Goal: Task Accomplishment & Management: Manage account settings

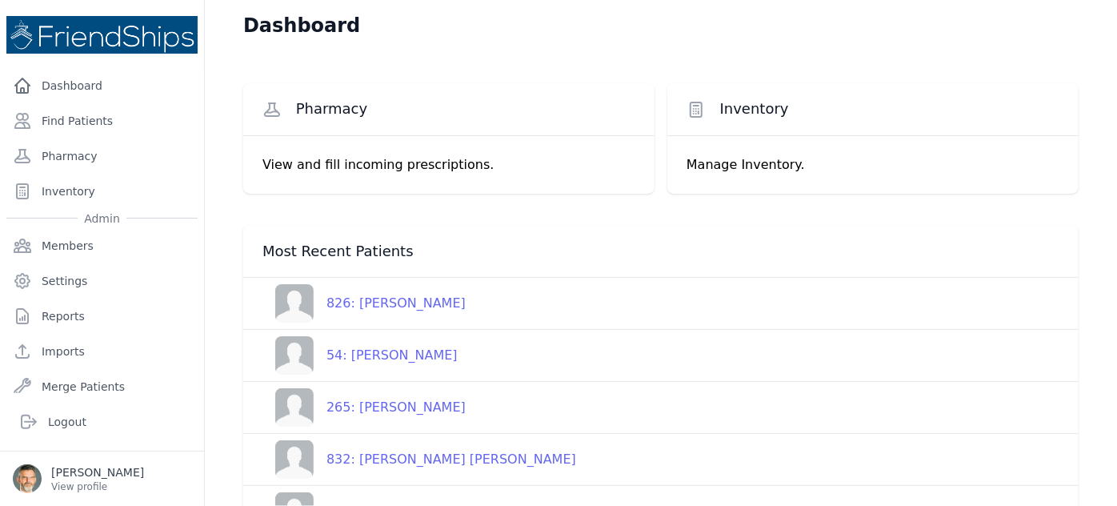
click at [353, 164] on p "View and fill incoming prescriptions." at bounding box center [449, 164] width 373 height 19
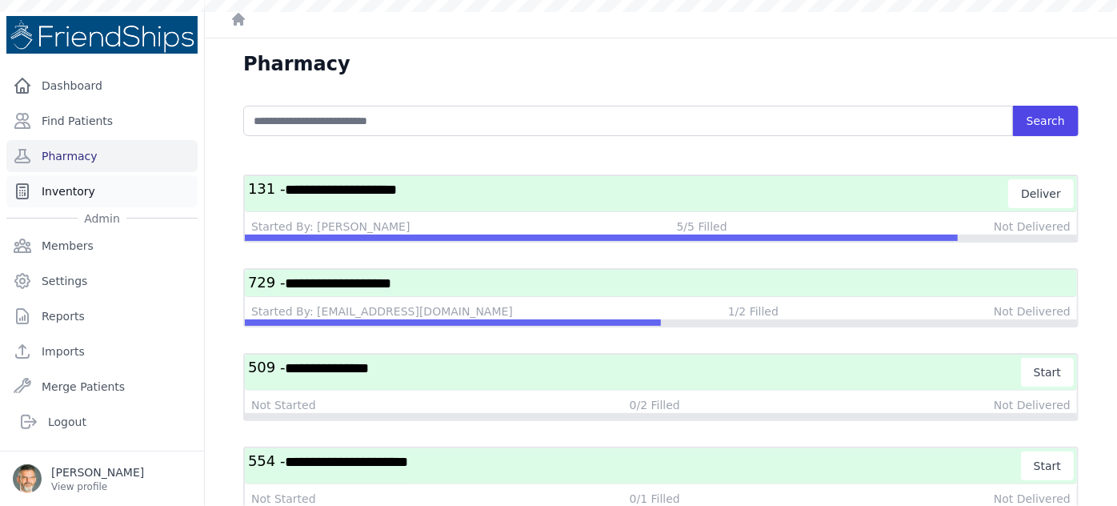
click at [66, 191] on link "Inventory" at bounding box center [101, 191] width 191 height 32
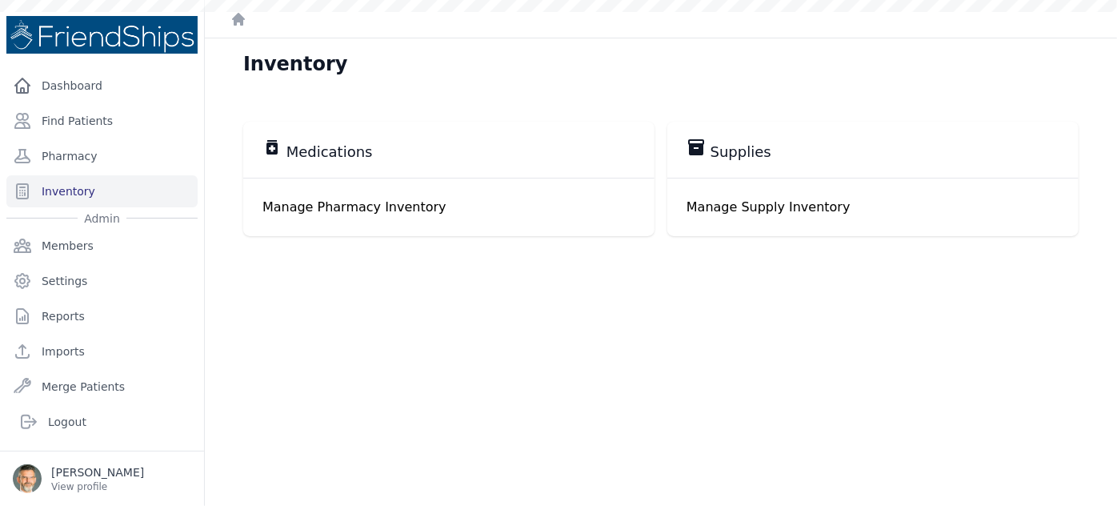
click at [353, 199] on p "Manage Pharmacy Inventory" at bounding box center [449, 207] width 373 height 19
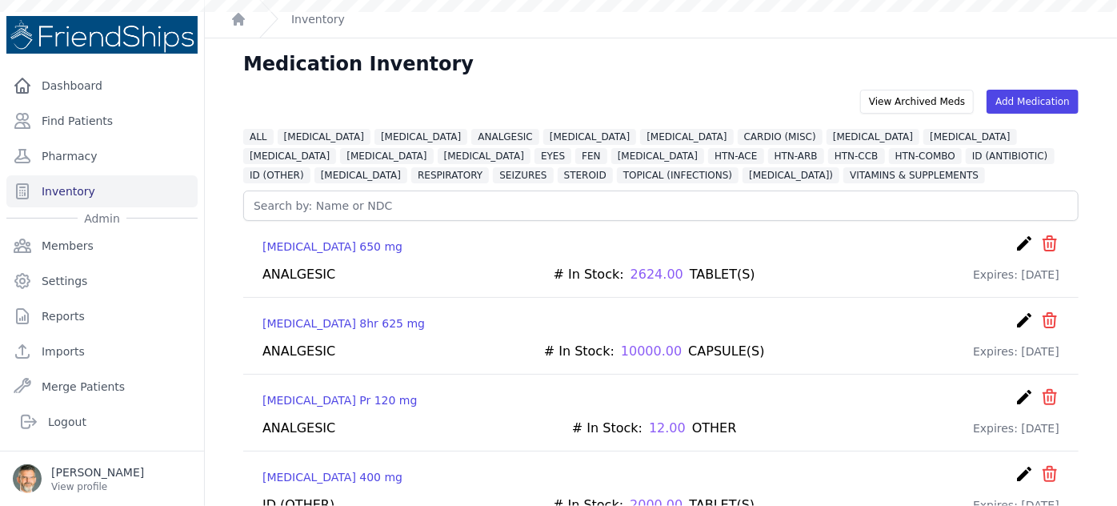
click at [301, 137] on span "[MEDICAL_DATA]" at bounding box center [324, 137] width 93 height 16
click at [302, 137] on span "[MEDICAL_DATA]" at bounding box center [324, 137] width 93 height 16
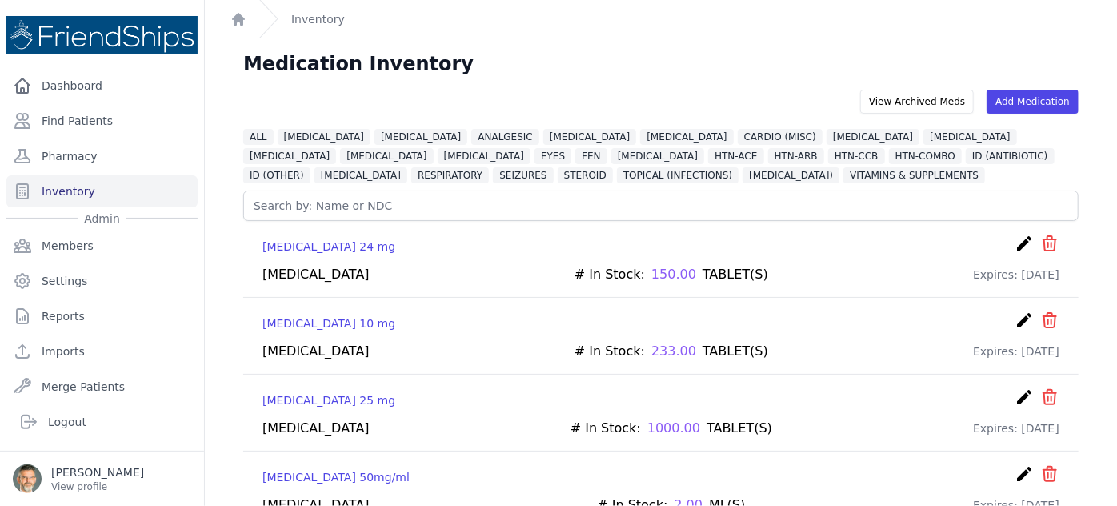
click at [302, 137] on span "[MEDICAL_DATA]" at bounding box center [324, 137] width 93 height 16
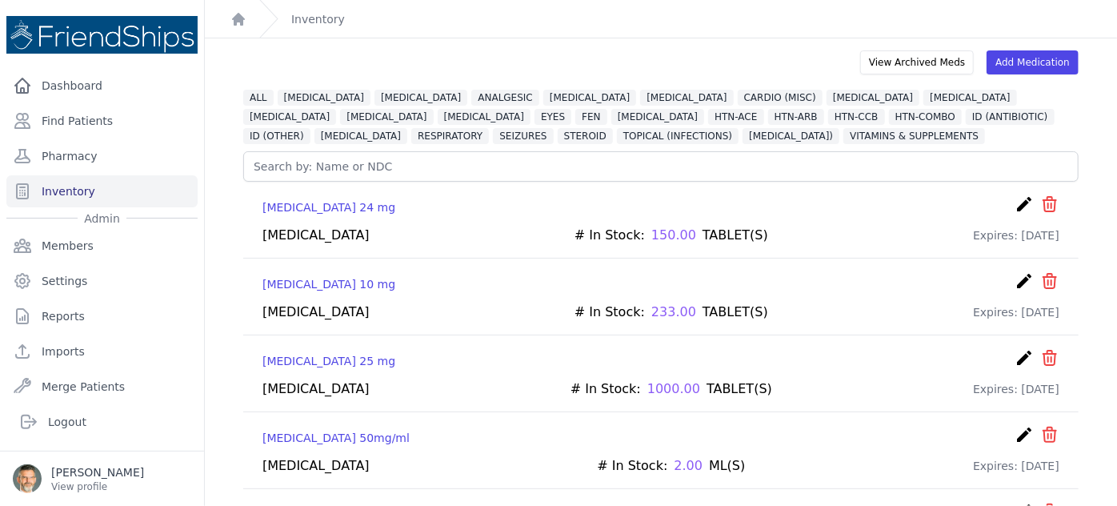
scroll to position [38, 0]
click at [1025, 62] on link "Add Medication" at bounding box center [1033, 64] width 92 height 24
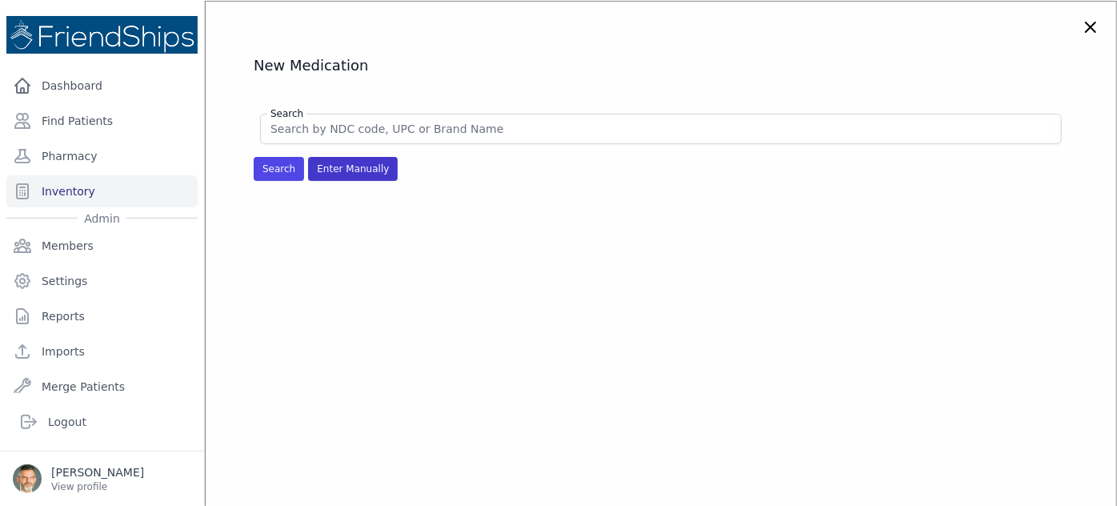
click at [354, 168] on span "Enter Manually" at bounding box center [353, 169] width 90 height 24
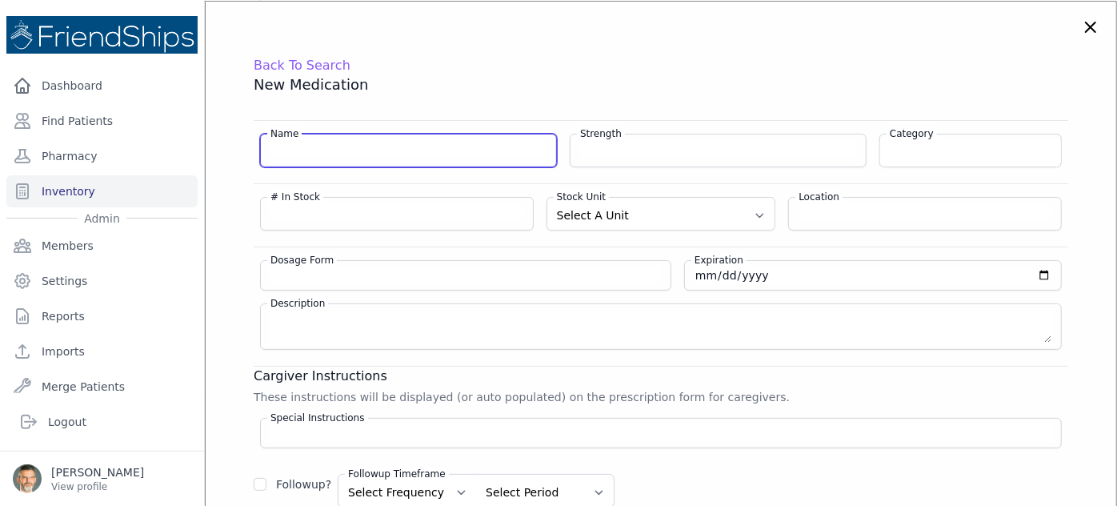
click at [336, 150] on input "Name" at bounding box center [409, 149] width 276 height 16
type input "[MEDICAL_DATA] (CVS)"
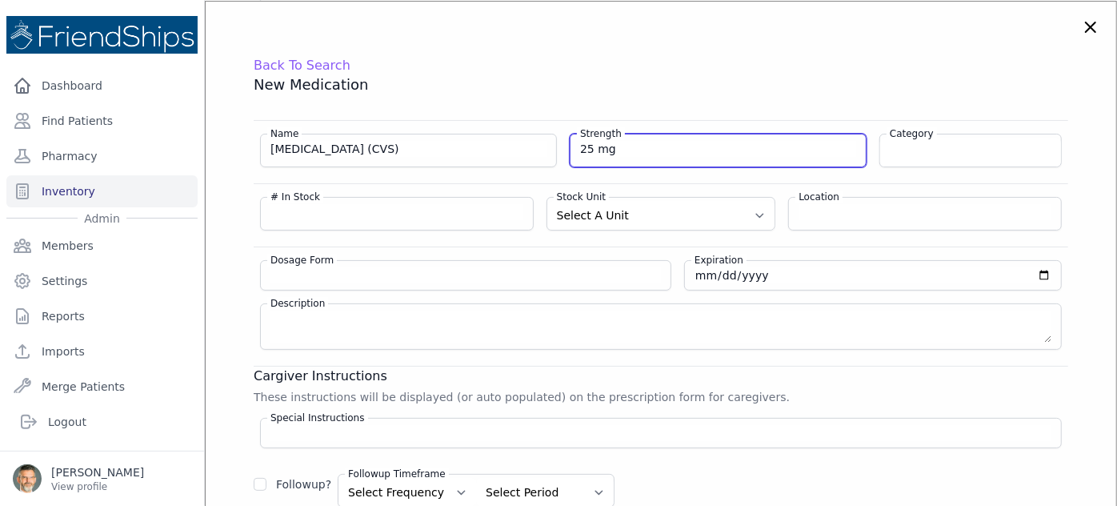
type input "25 mg"
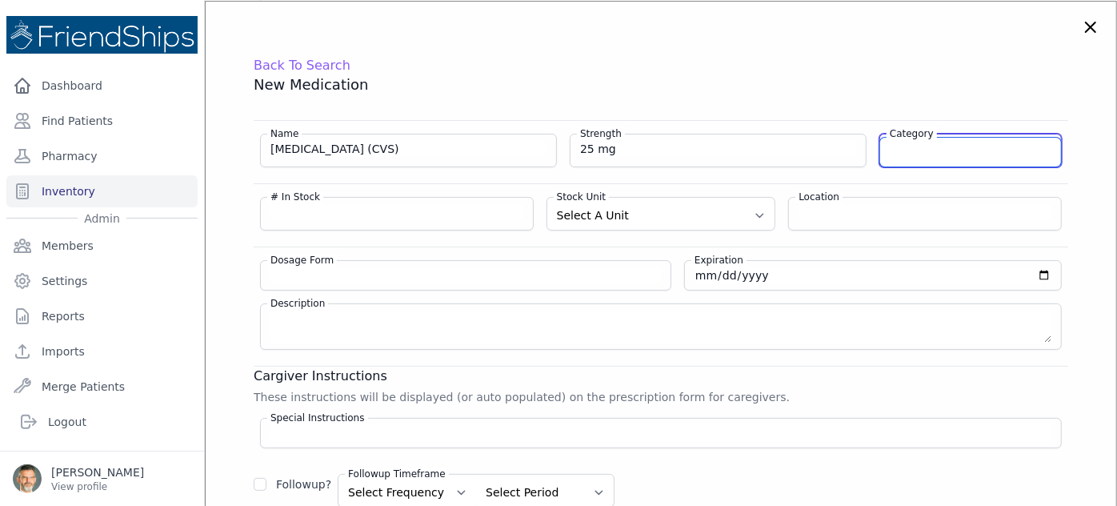
click at [994, 156] on input "Category" at bounding box center [970, 152] width 181 height 29
type input "a"
type input "[MEDICAL_DATA]"
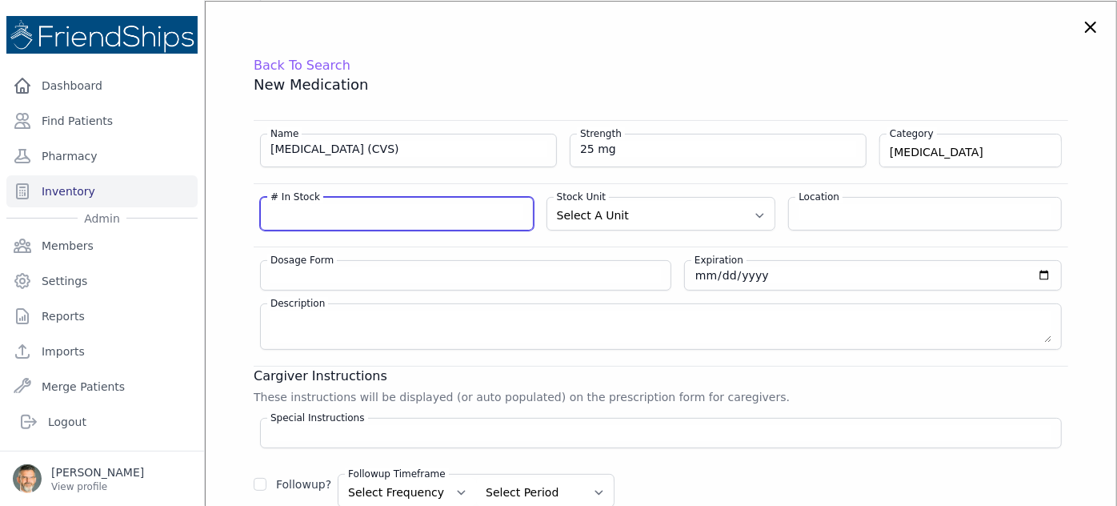
click at [394, 215] on input "# In Stock" at bounding box center [397, 212] width 253 height 16
type input "144"
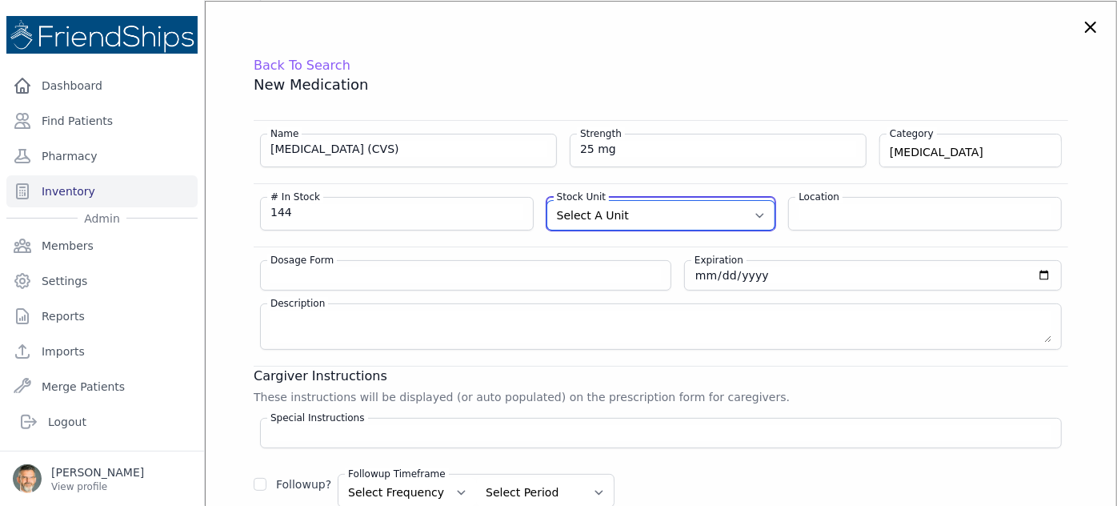
click at [676, 211] on select "Select A Unit CAPSULE(S) TABLET(S) BOTTLE(S) VIAL(S) ML(S) BOX(ES) PACK(S) OTHER" at bounding box center [662, 215] width 228 height 29
select select "TABLET(S)"
click at [548, 201] on select "Select A Unit CAPSULE(S) TABLET(S) BOTTLE(S) VIAL(S) ML(S) BOX(ES) PACK(S) OTHER" at bounding box center [662, 215] width 228 height 29
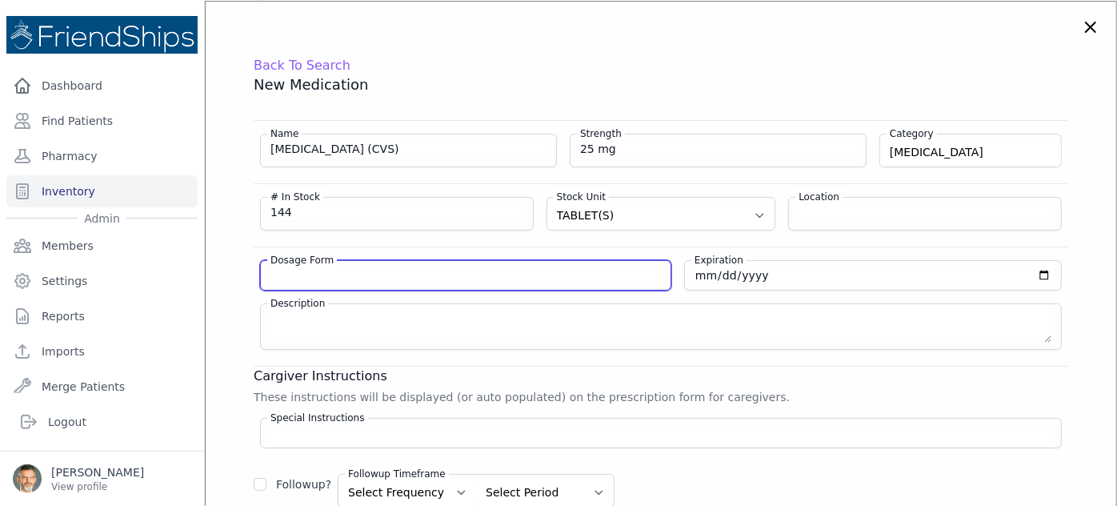
click at [349, 275] on input "Dosage Form" at bounding box center [466, 275] width 391 height 16
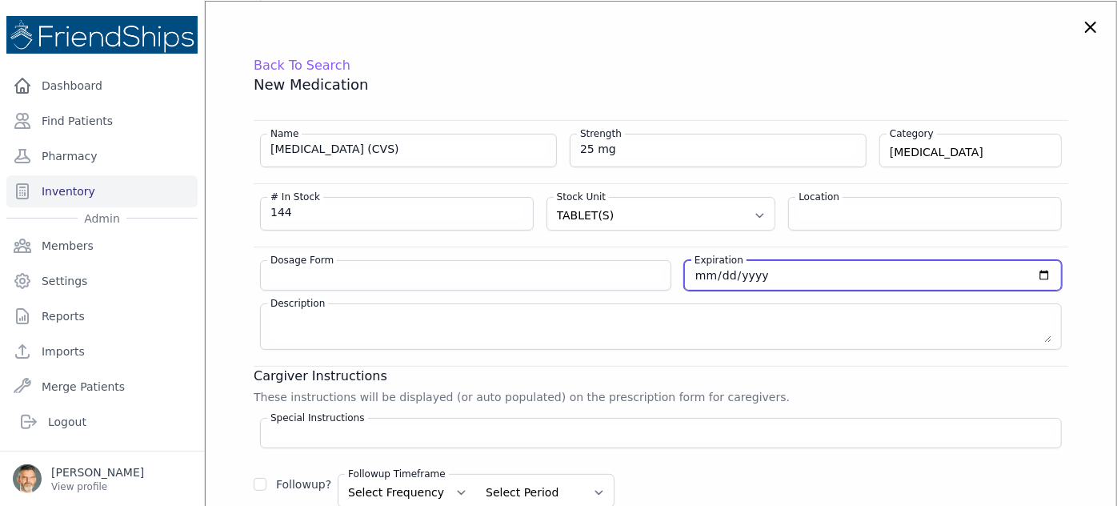
click at [695, 275] on input "date" at bounding box center [873, 275] width 357 height 16
type input "[DATE]"
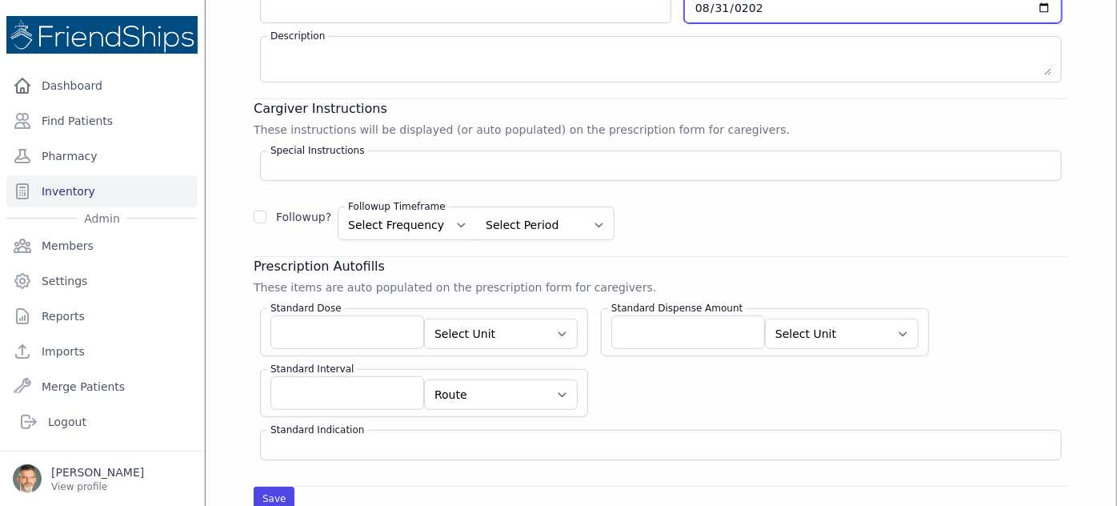
scroll to position [328, 0]
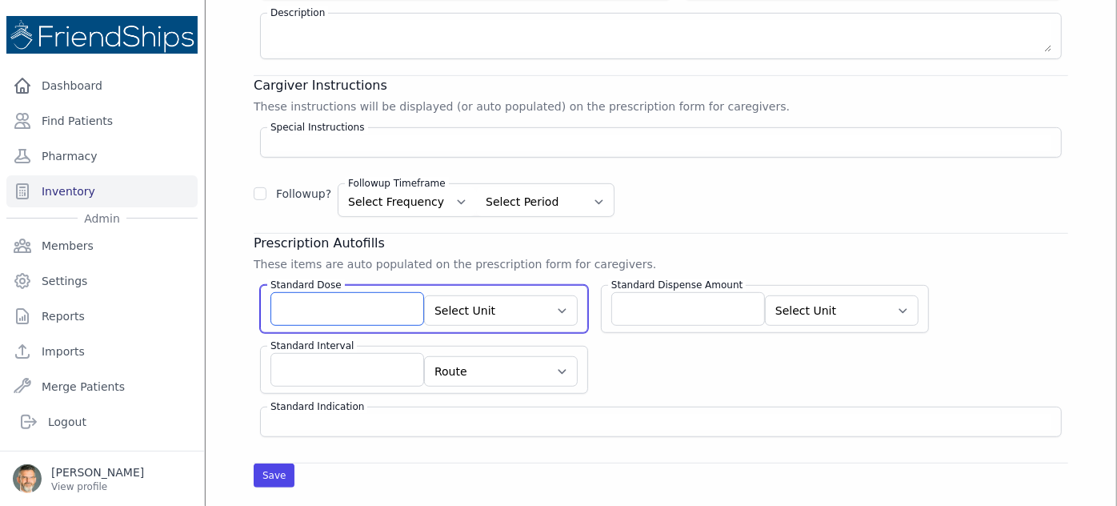
click at [364, 311] on input "Standard Dose" at bounding box center [348, 309] width 154 height 34
type input "1"
click at [533, 303] on select "Select Unit CAPSULE(S) TABLET(S) BOTTLE(S) VIAL(S) ML(S) BOX(ES) PACK(S) OTHER" at bounding box center [501, 310] width 154 height 30
select select "TABLET(S)"
click at [424, 295] on select "Select Unit CAPSULE(S) TABLET(S) BOTTLE(S) VIAL(S) ML(S) BOX(ES) PACK(S) OTHER" at bounding box center [501, 310] width 154 height 30
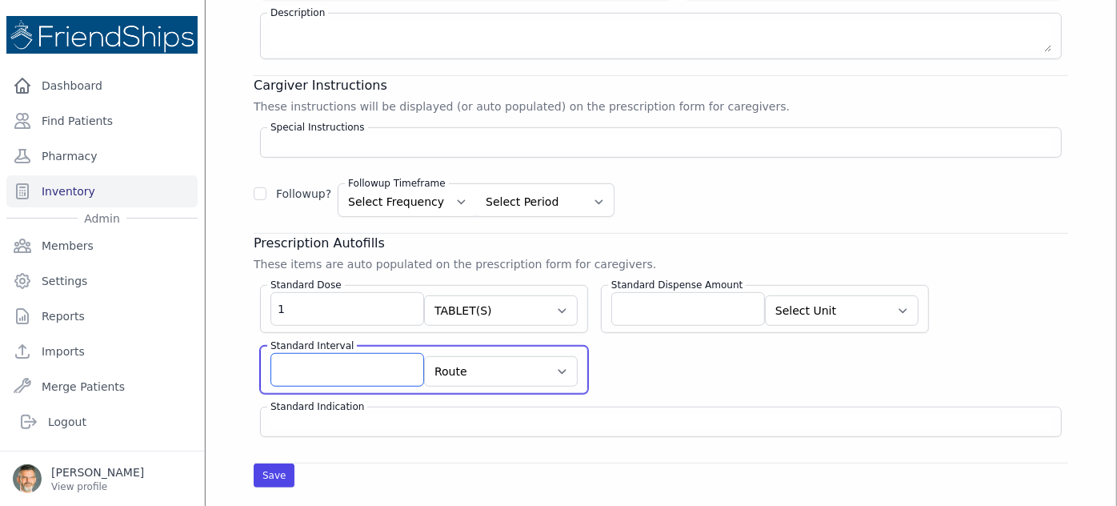
click at [339, 364] on input "Standard Interval" at bounding box center [348, 370] width 154 height 34
type input "q6h prn"
click at [529, 367] on select "Route AU BUC IJ IM [MEDICAL_DATA] IP IR IT IU IV IVES NAS NEB OU OD OS PAR PO P…" at bounding box center [501, 371] width 154 height 30
select select "PO"
click at [424, 356] on select "Route AU BUC IJ IM [MEDICAL_DATA] IP IR IT IU IV IVES NAS NEB OU OD OS PAR PO P…" at bounding box center [501, 371] width 154 height 30
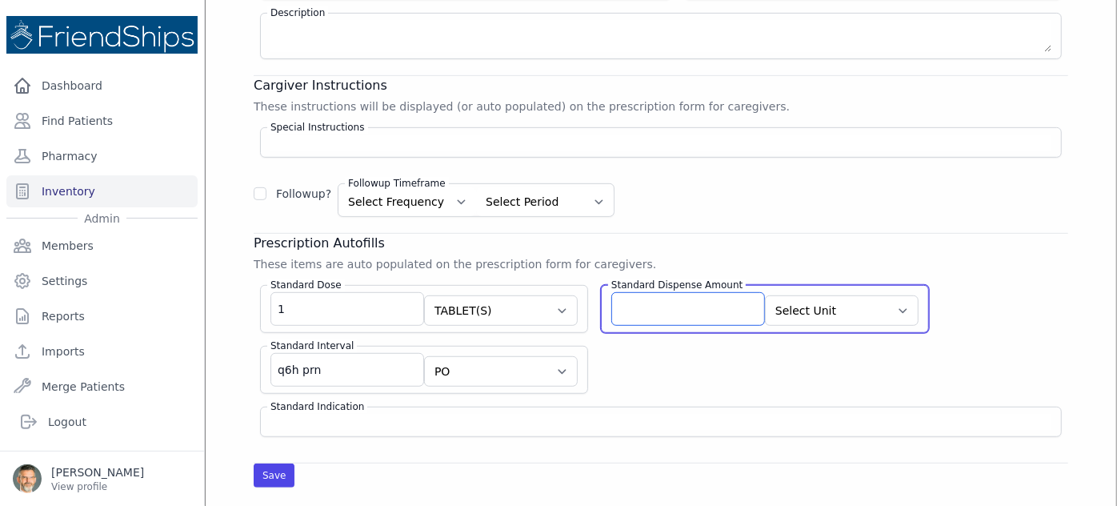
click at [625, 309] on input "Standard Dispense Amount" at bounding box center [689, 309] width 154 height 34
type input "24"
click at [860, 305] on select "Select Unit CAPSULE(S) TABLET(S) BOTTLE(S) VIAL(S) ML(S) BOX(ES) PACK(S) OTHER" at bounding box center [842, 310] width 154 height 30
select select "TABLET(S)"
click at [765, 295] on select "Select Unit CAPSULE(S) TABLET(S) BOTTLE(S) VIAL(S) ML(S) BOX(ES) PACK(S) OTHER" at bounding box center [842, 310] width 154 height 30
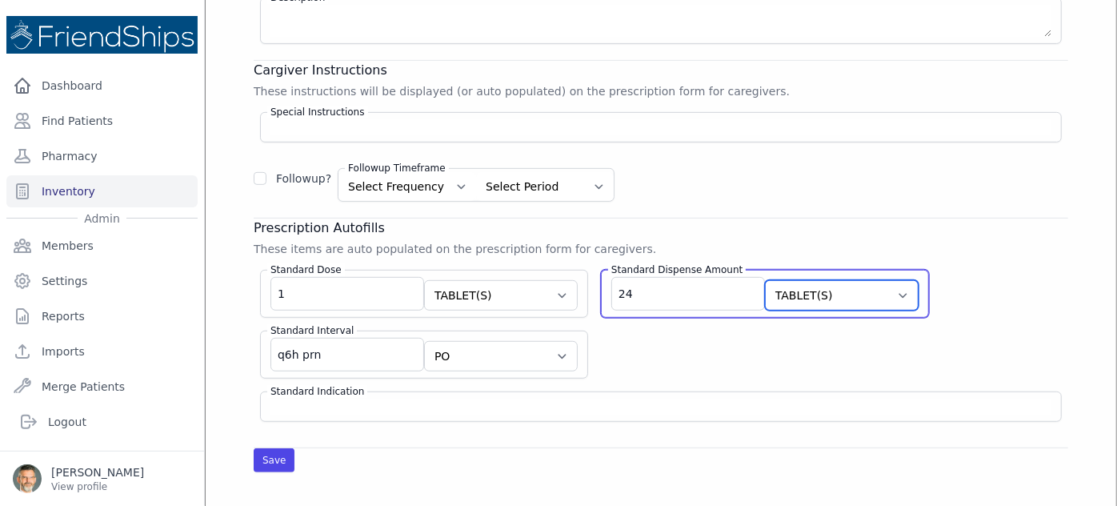
scroll to position [363, 0]
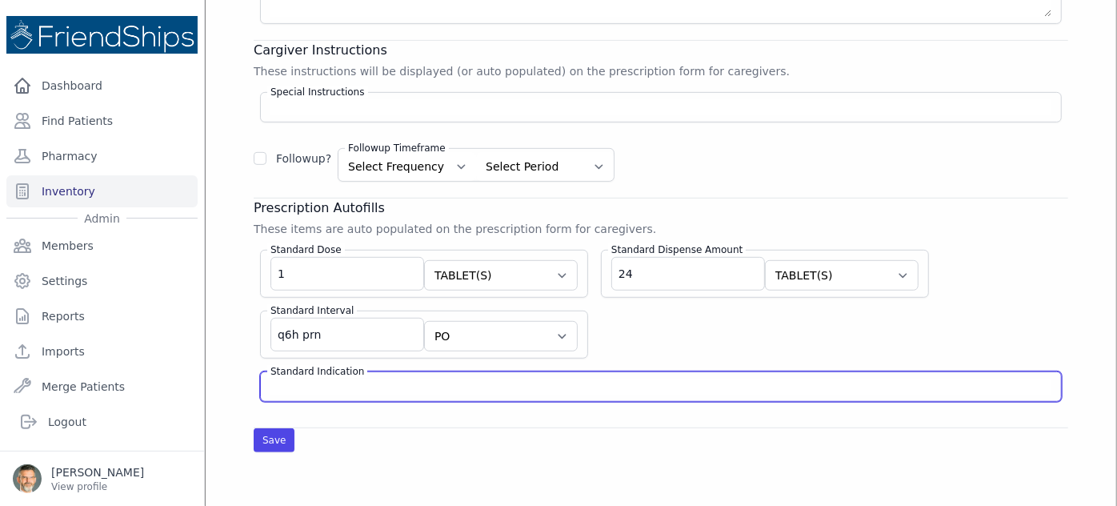
click at [302, 379] on input "Standard Indication" at bounding box center [661, 387] width 781 height 16
type input "[MEDICAL_DATA]"
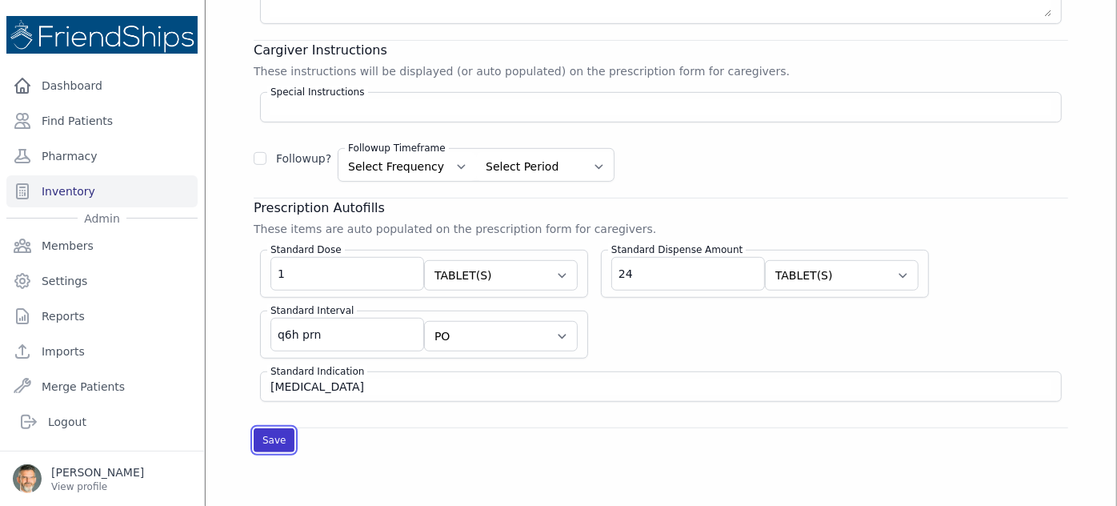
click at [271, 429] on button "Save" at bounding box center [274, 440] width 41 height 24
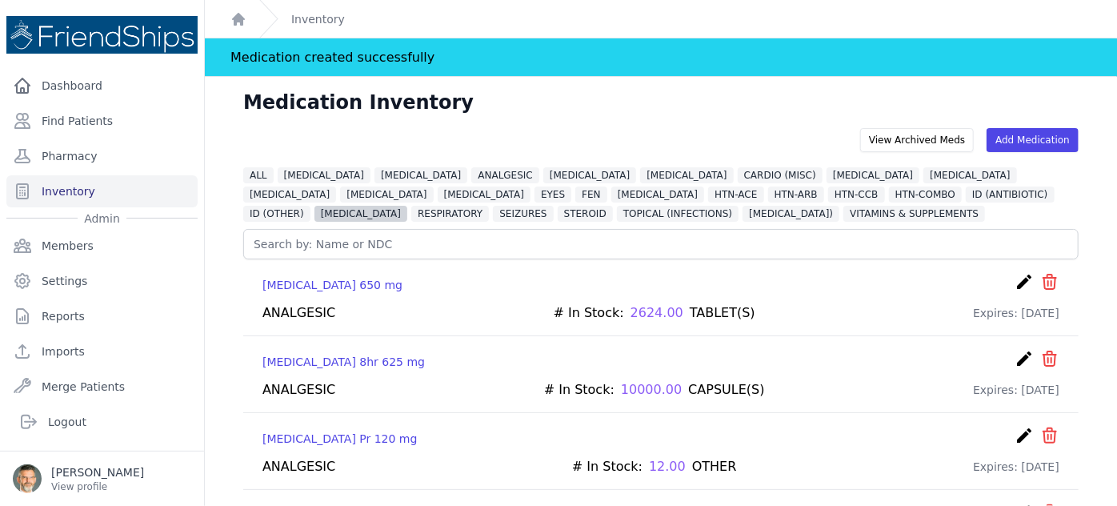
click at [407, 206] on span "[MEDICAL_DATA]" at bounding box center [361, 214] width 93 height 16
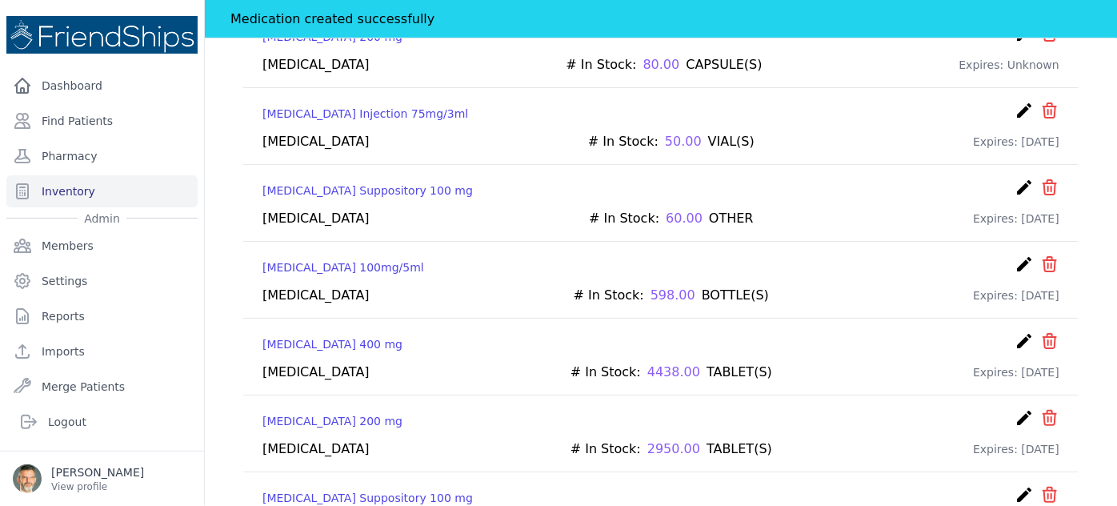
scroll to position [224, 0]
